Goal: Task Accomplishment & Management: Check status

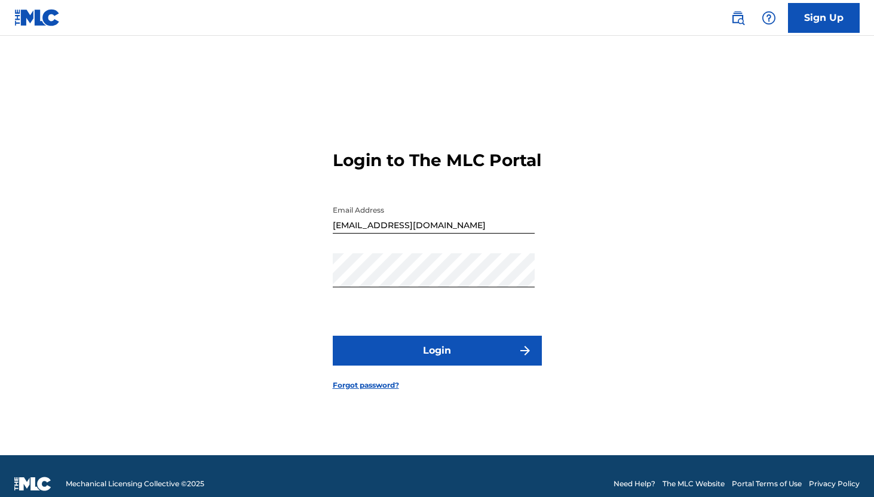
click at [494, 362] on button "Login" at bounding box center [437, 351] width 209 height 30
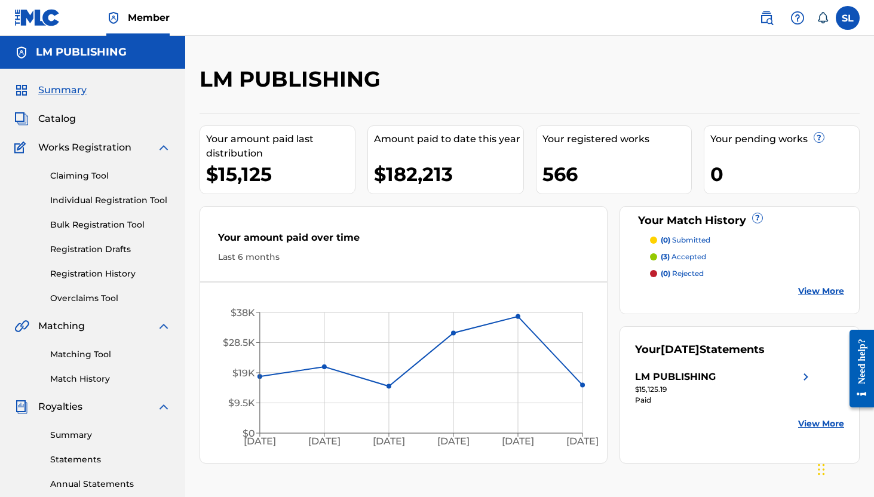
click at [110, 294] on link "Overclaims Tool" at bounding box center [110, 298] width 121 height 13
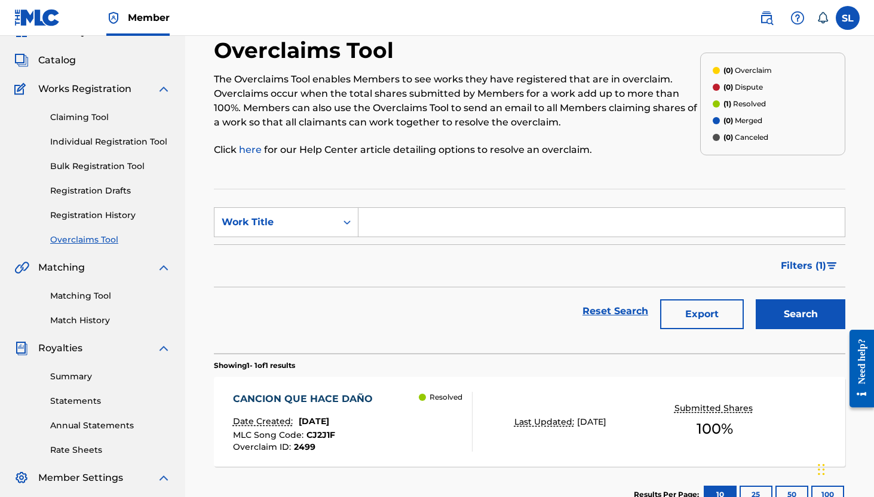
scroll to position [63, 0]
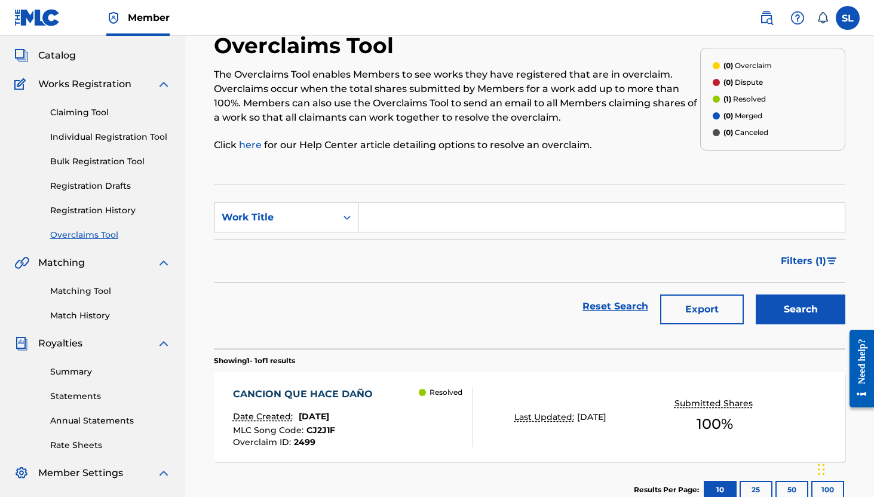
click at [417, 220] on input "Search Form" at bounding box center [602, 217] width 486 height 29
type input "el color de tus ojos"
click at [91, 210] on link "Registration History" at bounding box center [110, 210] width 121 height 13
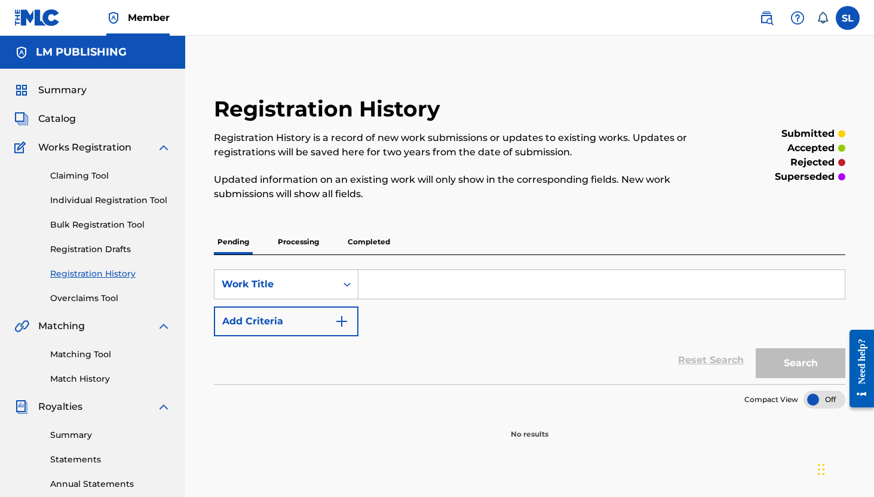
click at [99, 195] on link "Individual Registration Tool" at bounding box center [110, 200] width 121 height 13
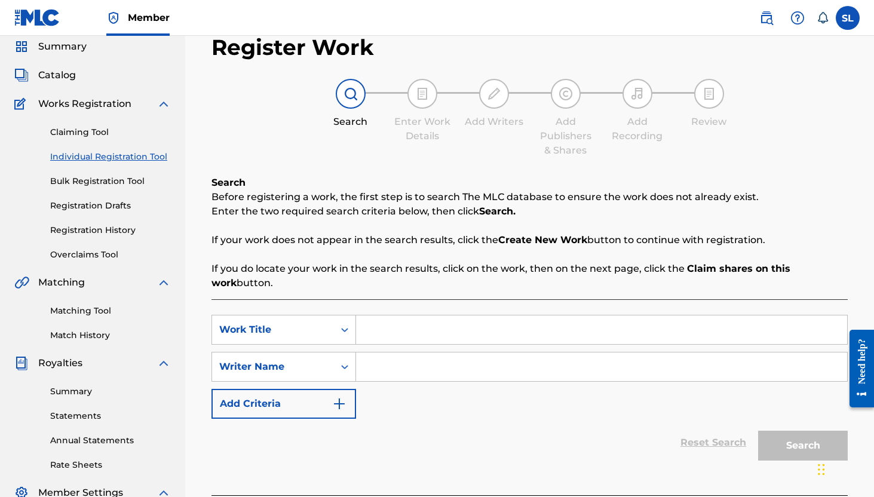
scroll to position [39, 0]
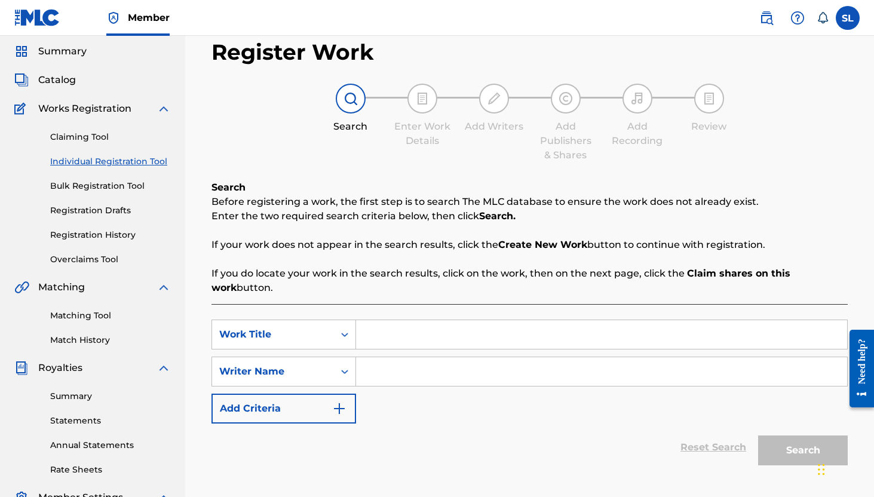
click at [84, 207] on link "Registration Drafts" at bounding box center [110, 210] width 121 height 13
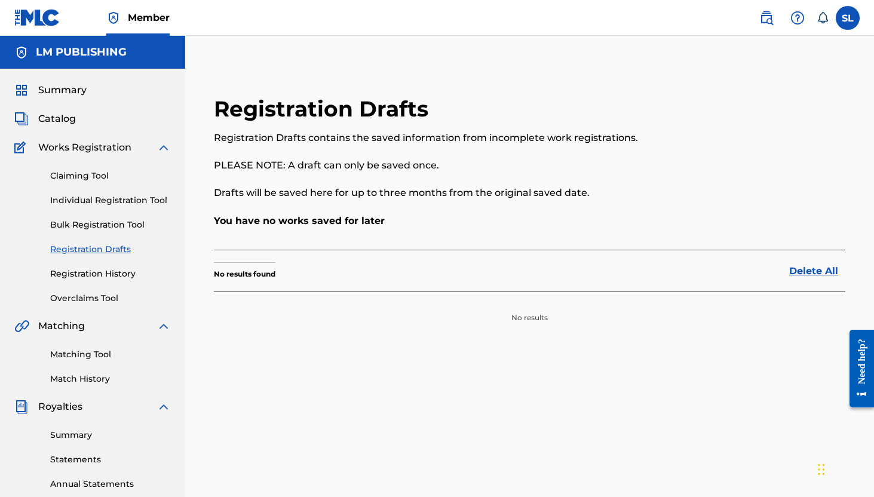
click at [86, 267] on div "Claiming Tool Individual Registration Tool Bulk Registration Tool Registration …" at bounding box center [92, 230] width 157 height 150
click at [87, 276] on link "Registration History" at bounding box center [110, 274] width 121 height 13
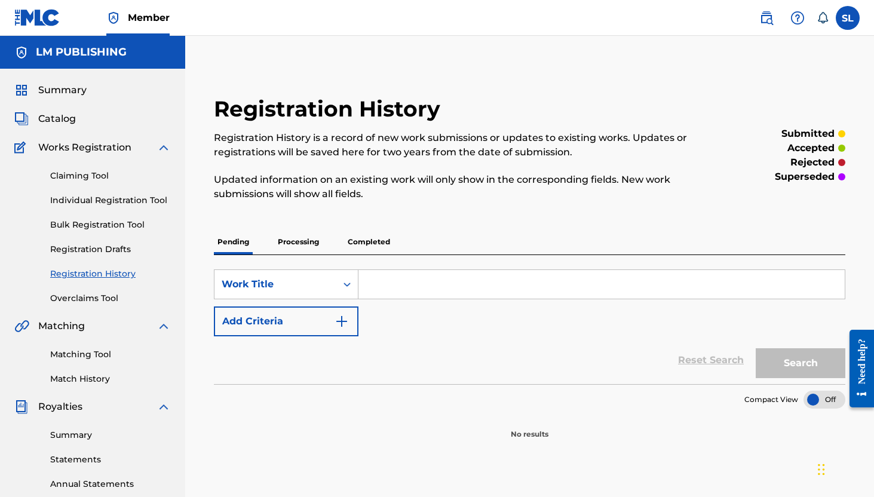
click at [303, 249] on p "Processing" at bounding box center [298, 241] width 48 height 25
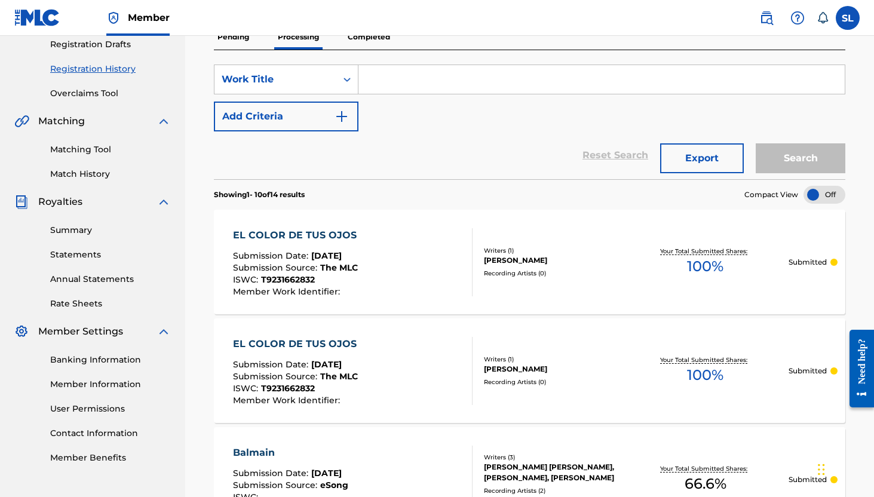
scroll to position [221, 0]
